Goal: Information Seeking & Learning: Understand process/instructions

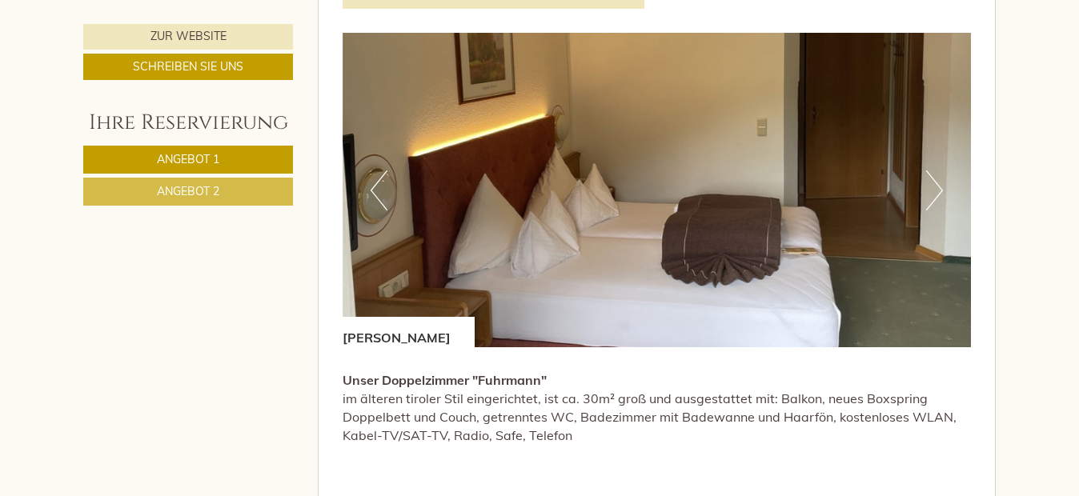
scroll to position [1971, 0]
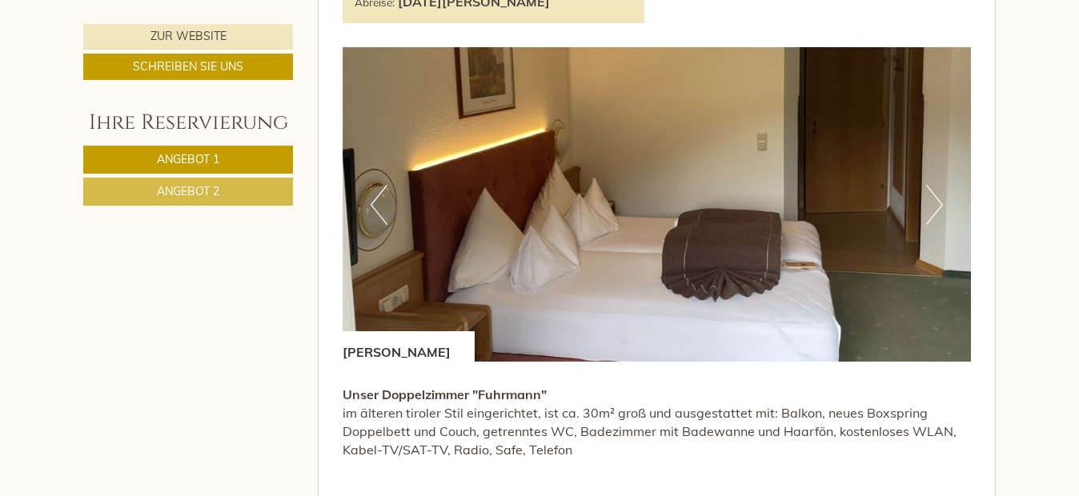
click at [932, 201] on button "Next" at bounding box center [934, 205] width 17 height 40
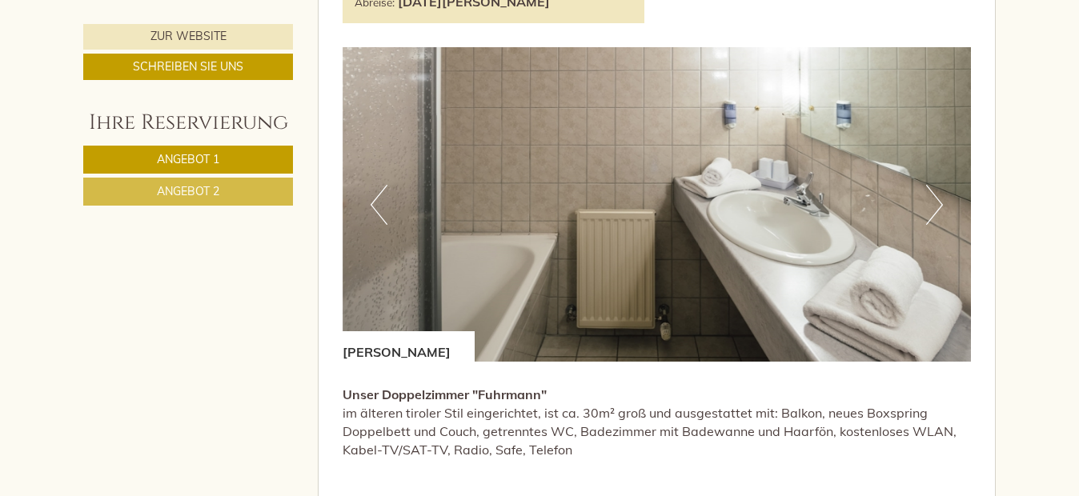
click at [932, 201] on button "Next" at bounding box center [934, 205] width 17 height 40
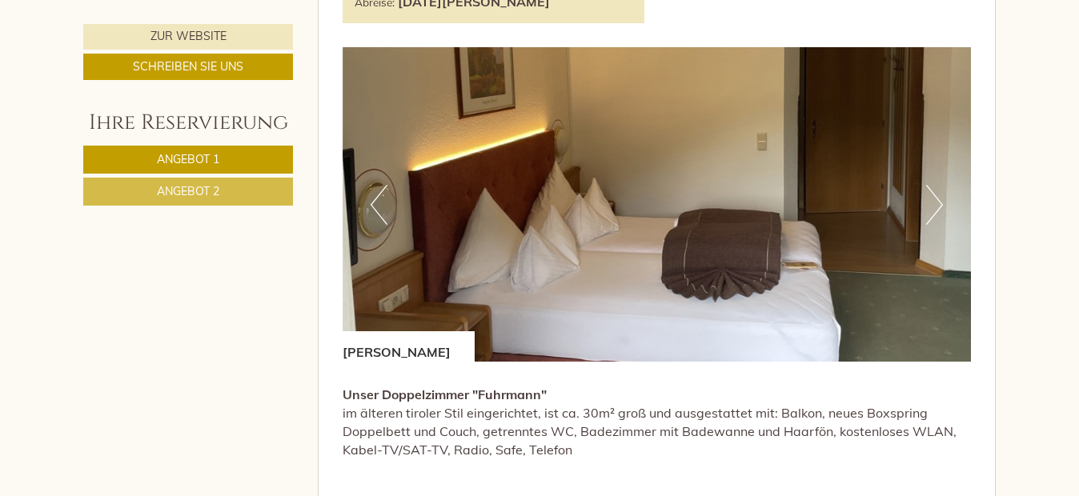
click at [932, 201] on button "Next" at bounding box center [934, 205] width 17 height 40
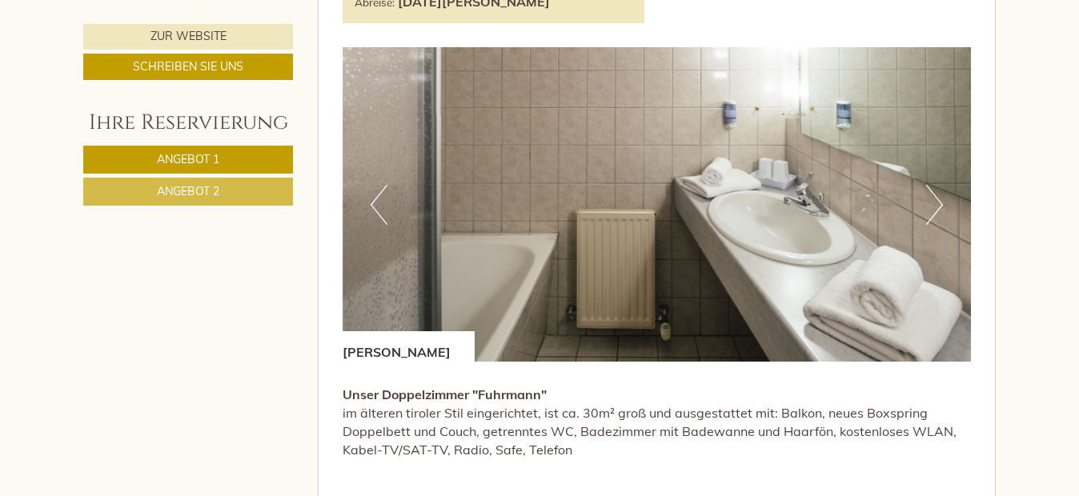
click at [932, 201] on button "Next" at bounding box center [934, 205] width 17 height 40
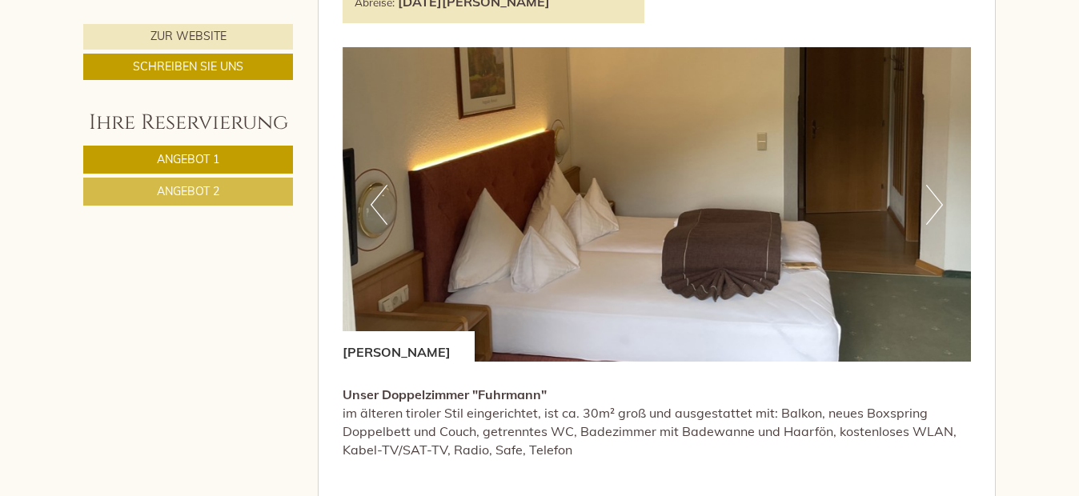
click at [932, 201] on button "Next" at bounding box center [934, 205] width 17 height 40
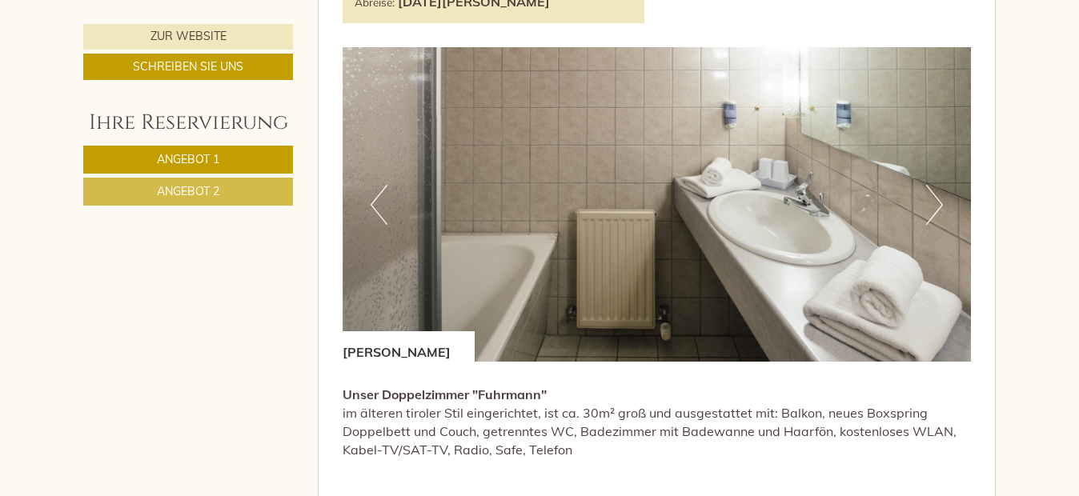
click at [932, 201] on button "Next" at bounding box center [934, 205] width 17 height 40
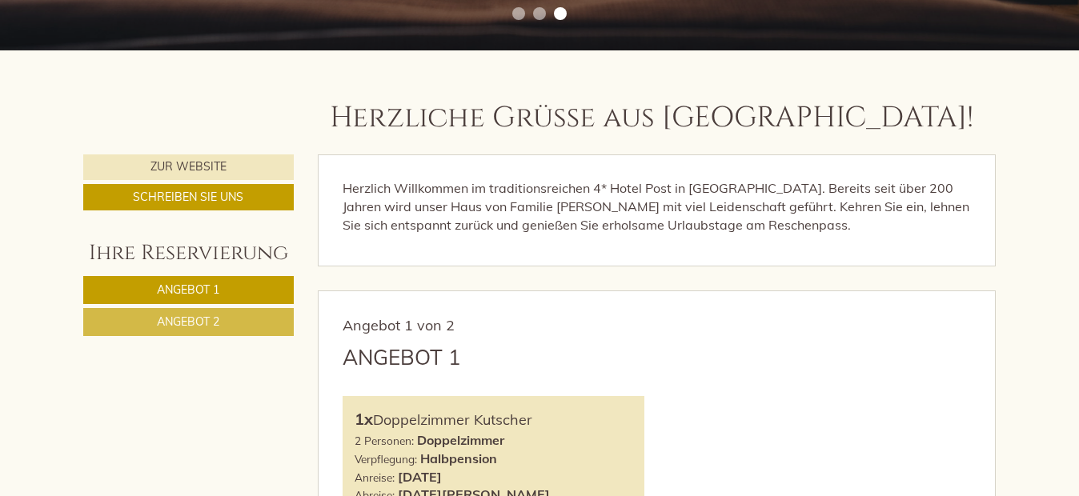
scroll to position [450, 0]
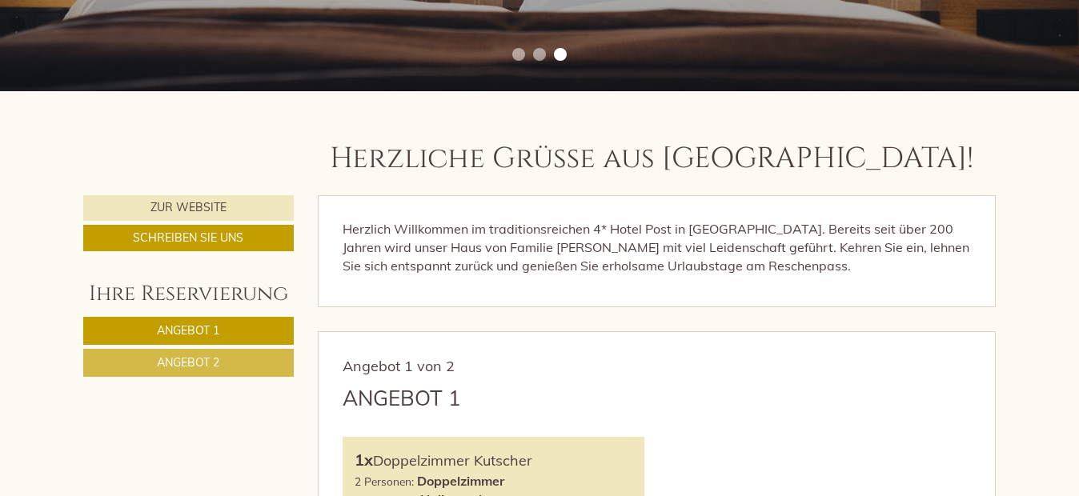
click at [211, 329] on span "Angebot 1" at bounding box center [188, 330] width 62 height 14
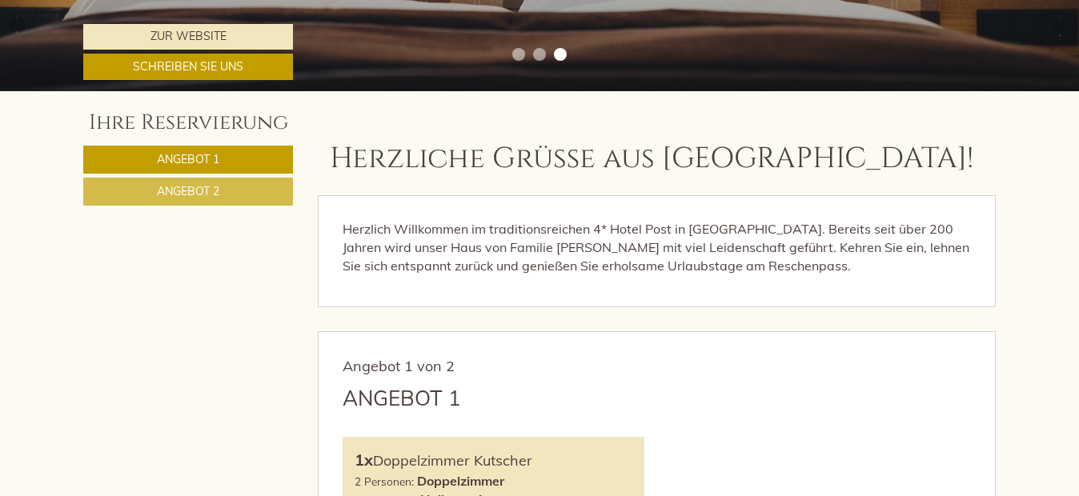
scroll to position [781, 0]
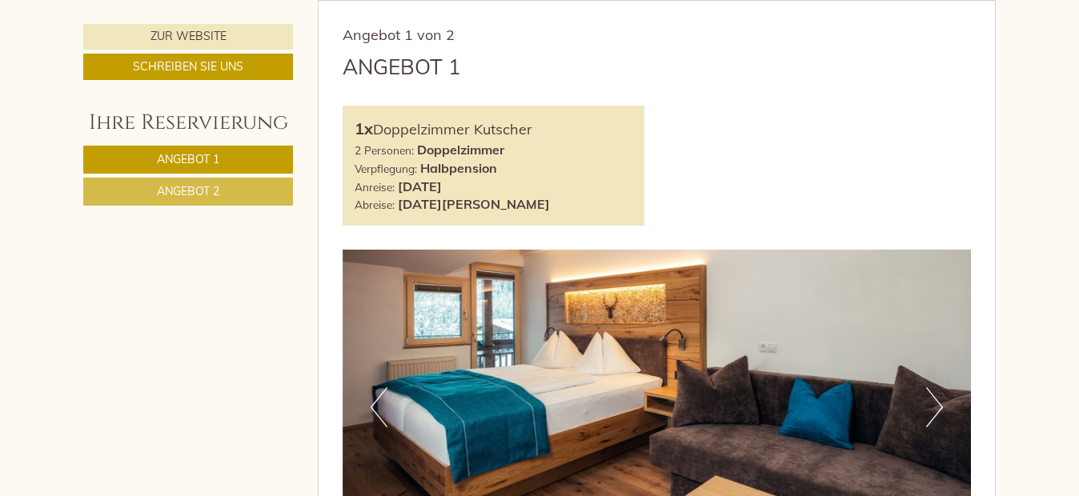
click at [207, 194] on span "Angebot 2" at bounding box center [188, 191] width 62 height 14
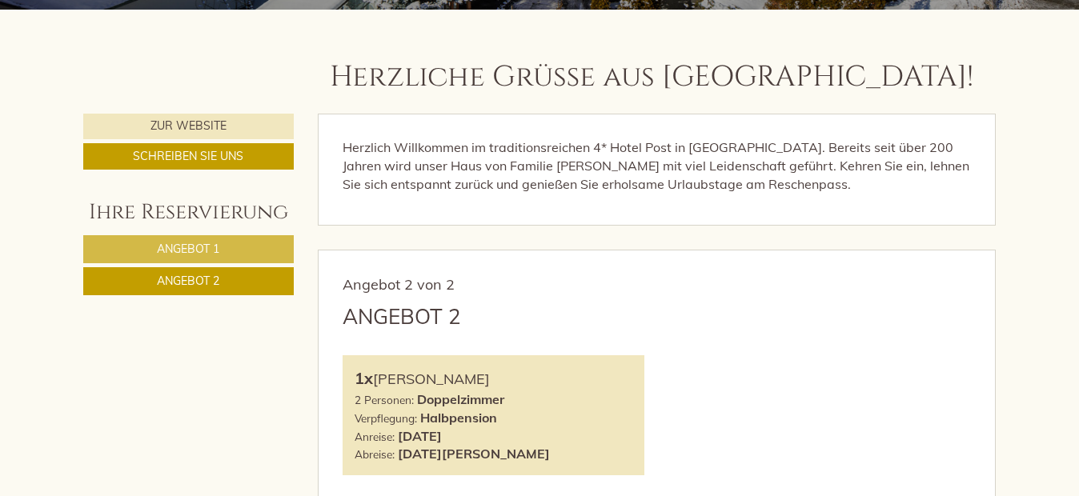
scroll to position [541, 0]
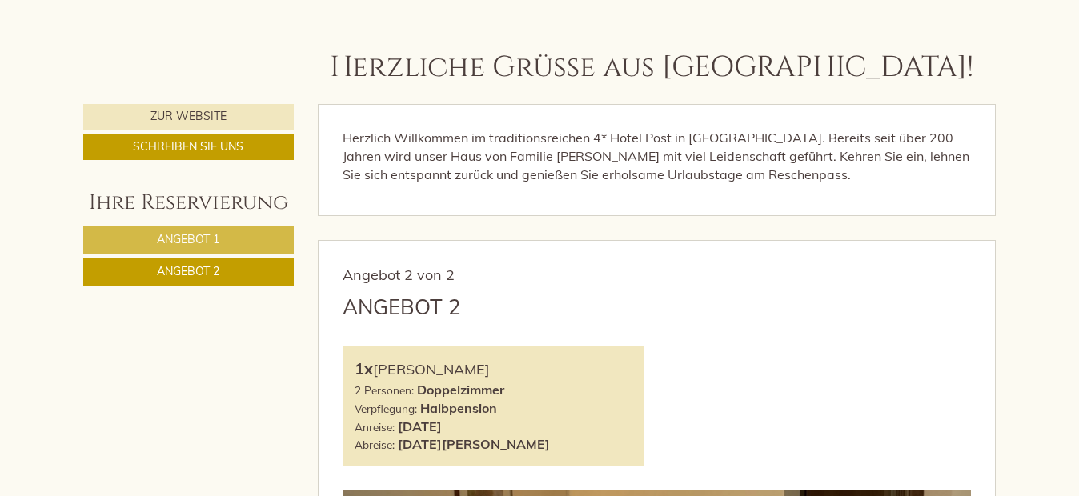
click at [232, 238] on link "Angebot 1" at bounding box center [188, 240] width 211 height 28
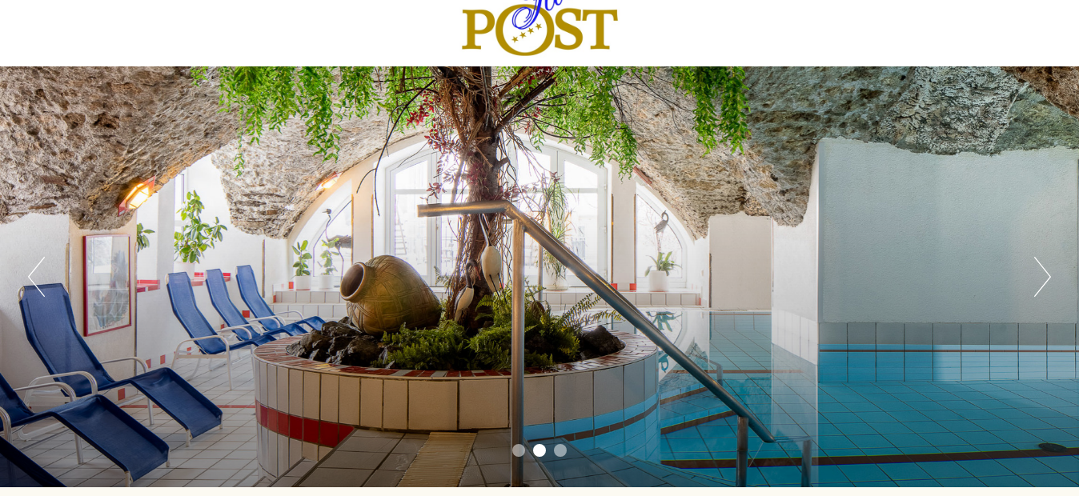
scroll to position [80, 0]
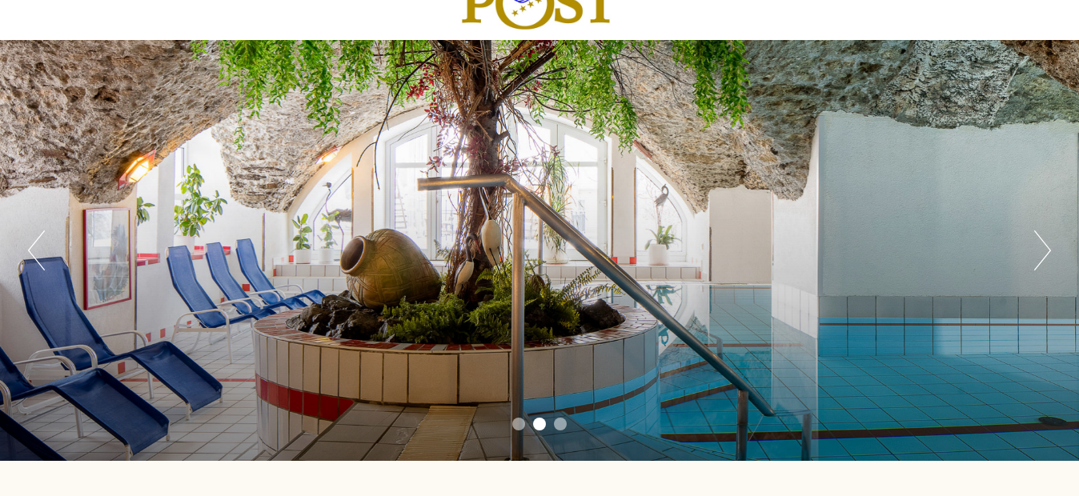
click at [514, 424] on li "1" at bounding box center [518, 424] width 13 height 13
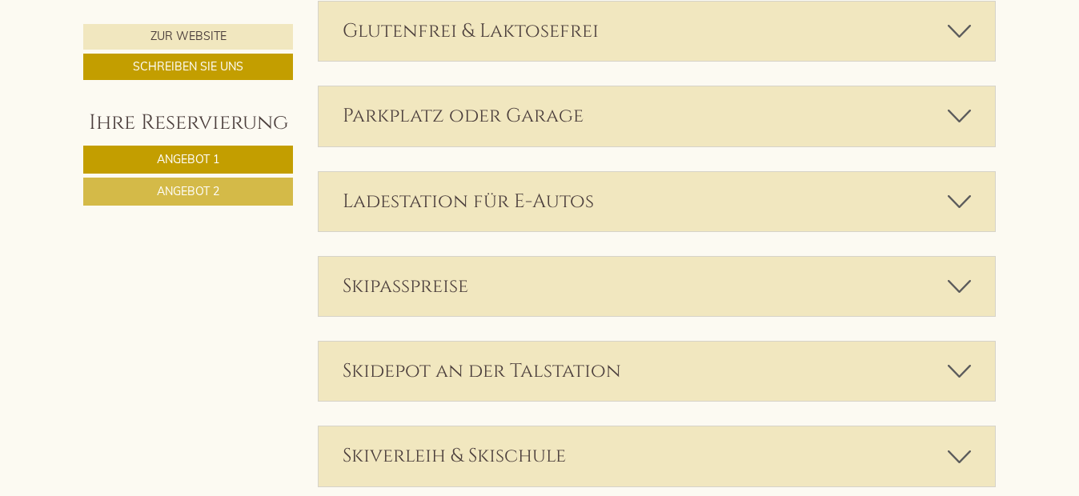
scroll to position [2162, 0]
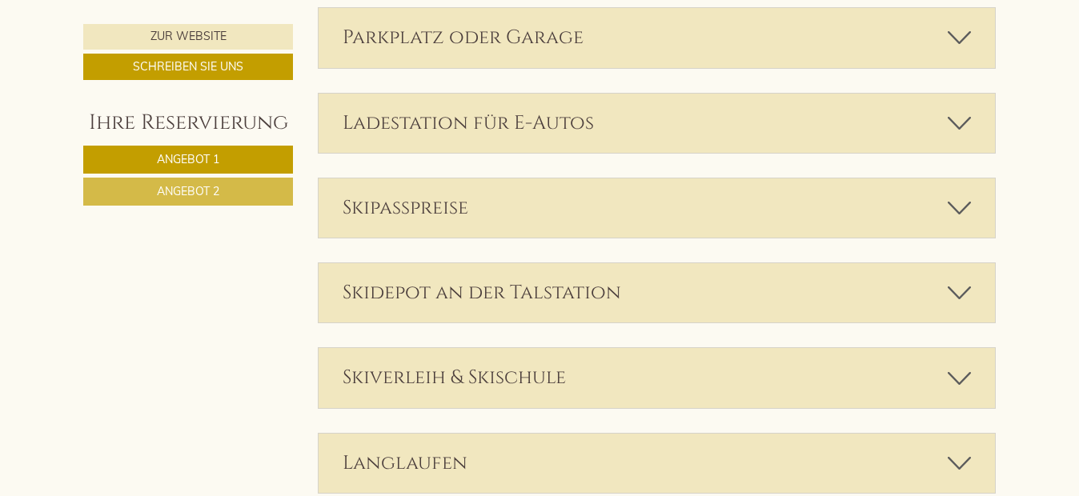
click at [954, 209] on icon at bounding box center [959, 208] width 23 height 27
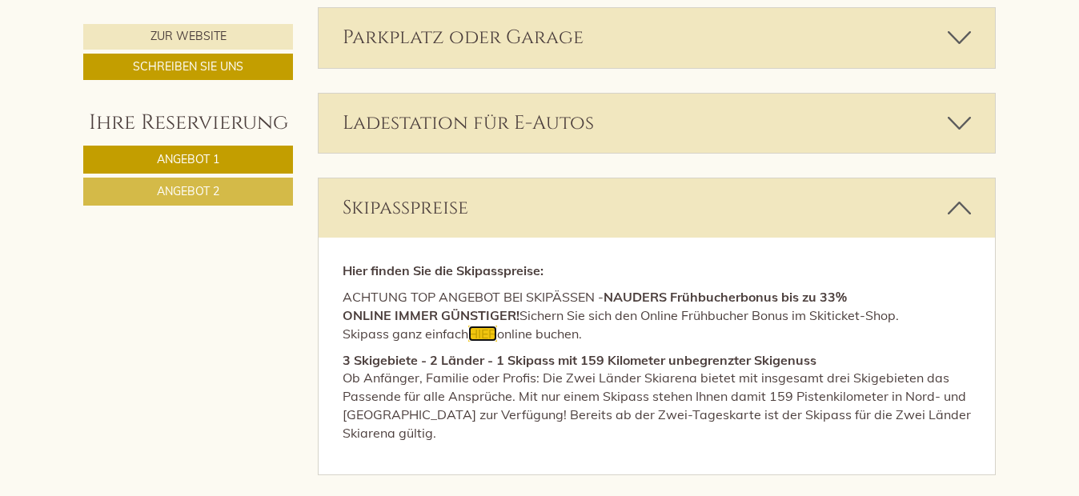
click at [482, 335] on span "HIER" at bounding box center [482, 334] width 29 height 16
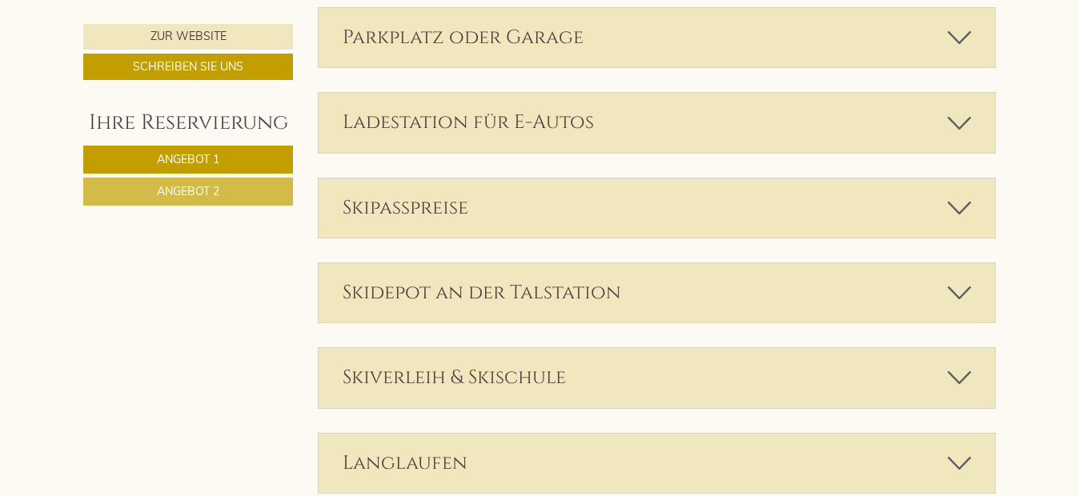
click at [962, 295] on icon at bounding box center [959, 292] width 23 height 27
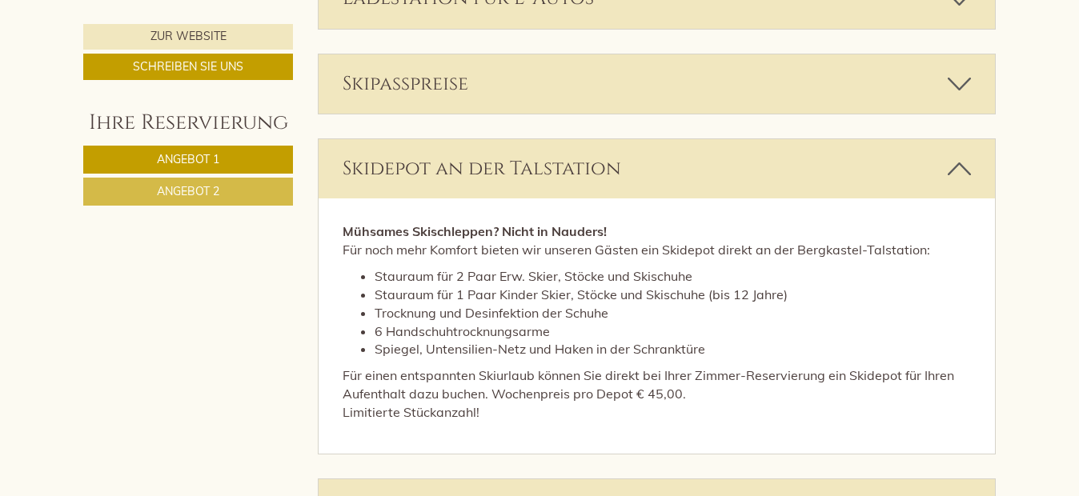
scroll to position [3249, 0]
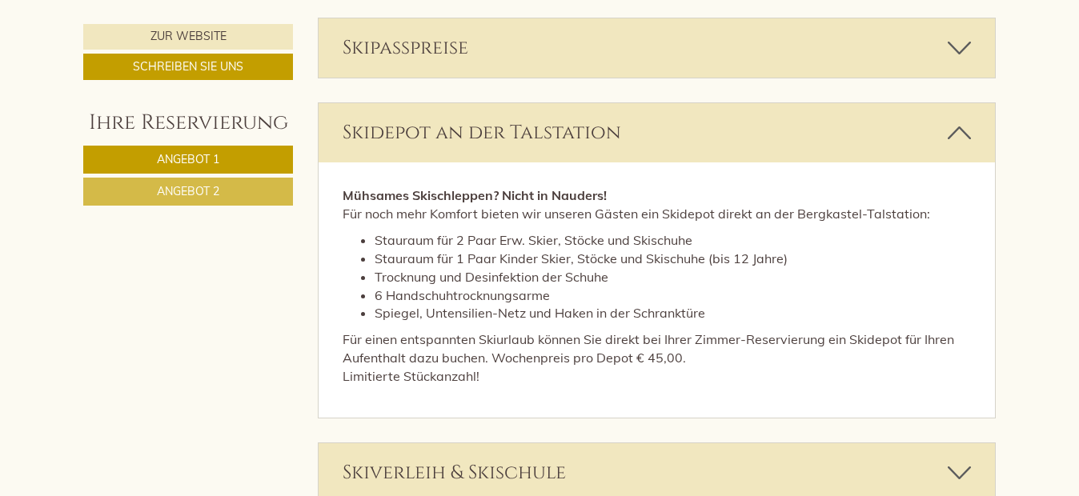
click at [960, 134] on icon at bounding box center [959, 132] width 23 height 27
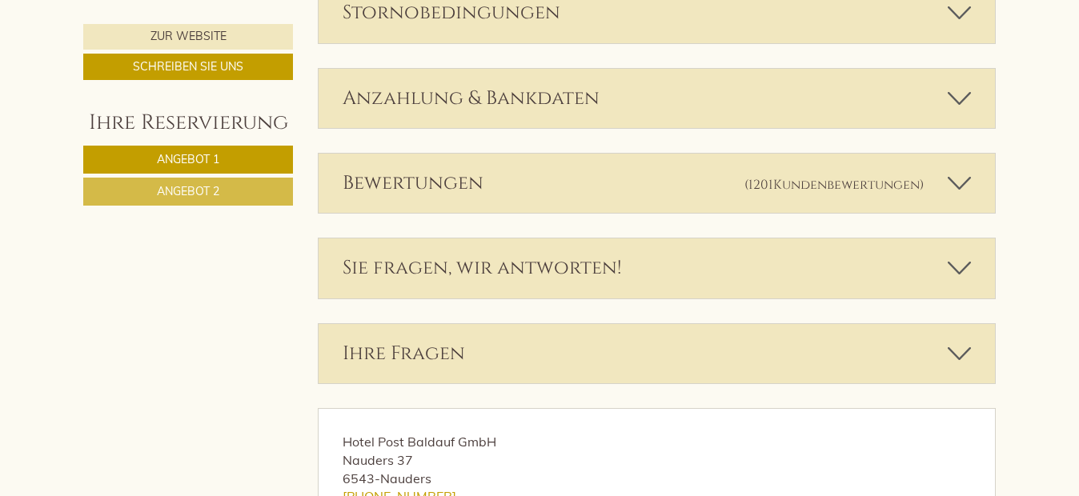
scroll to position [3702, 0]
